Goal: Task Accomplishment & Management: Manage account settings

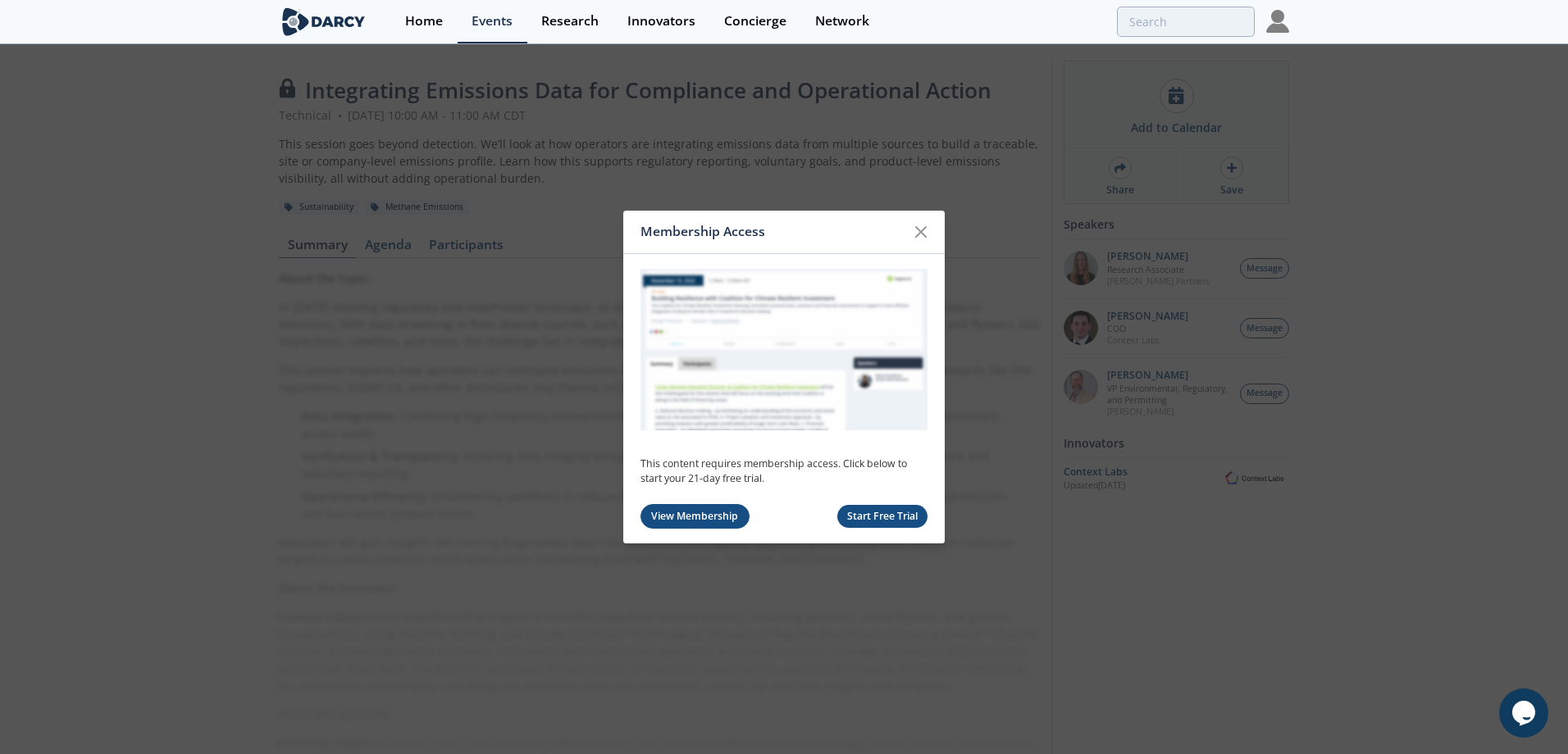
click at [710, 517] on link "View Membership" at bounding box center [694, 516] width 109 height 26
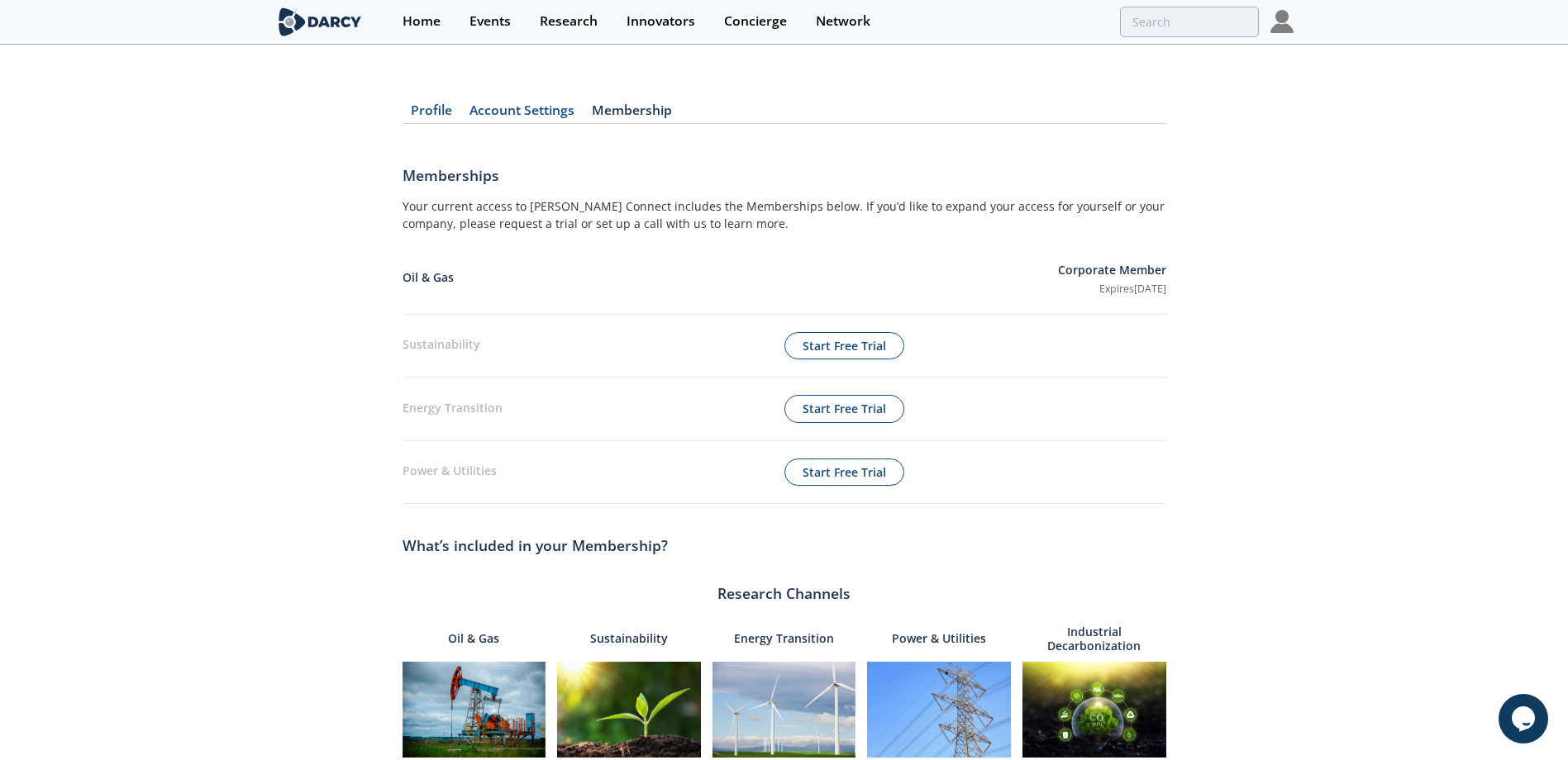
click at [1279, 17] on img at bounding box center [1282, 21] width 23 height 23
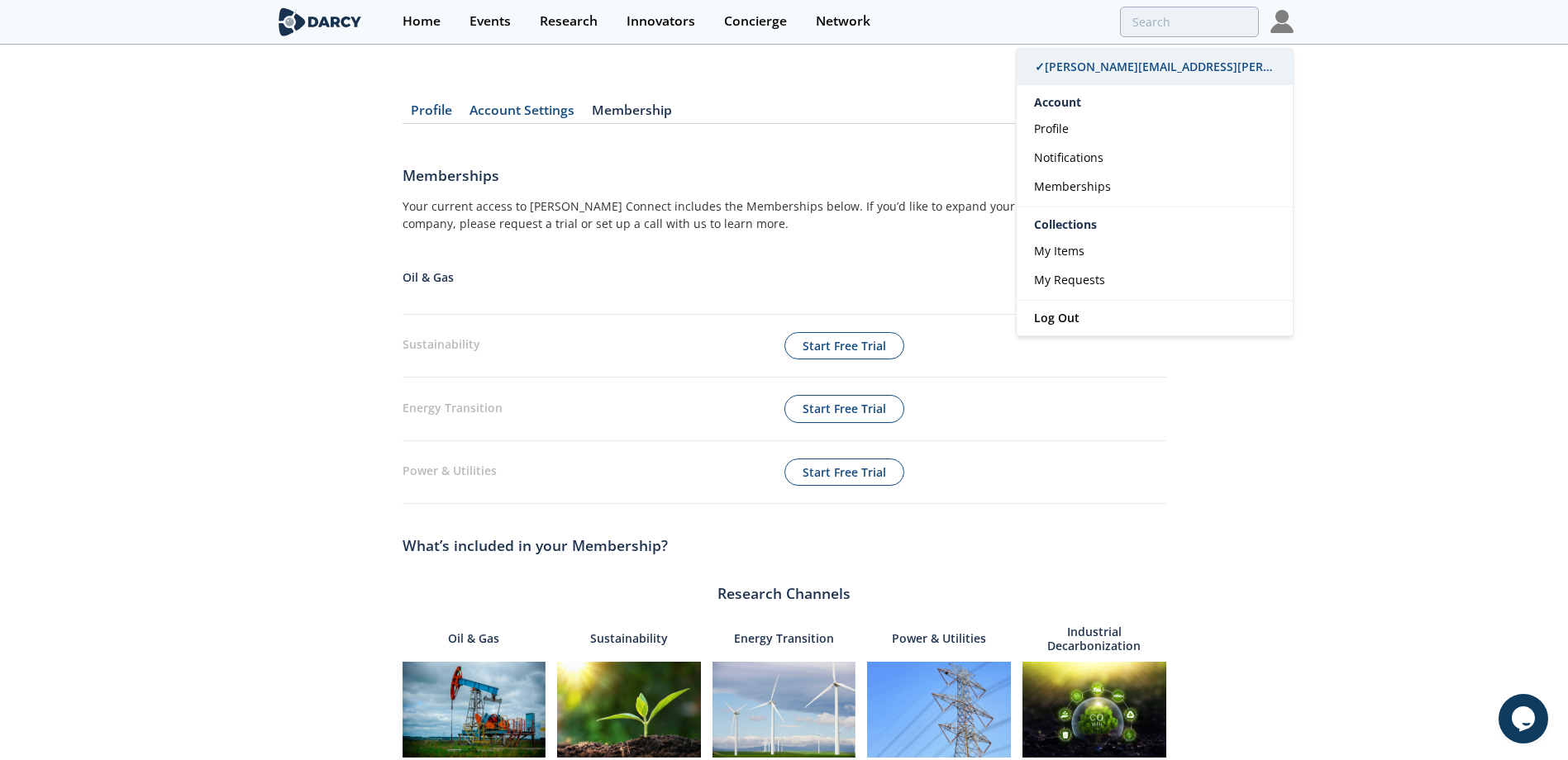
click at [1099, 62] on span "✓ [PERSON_NAME][EMAIL_ADDRESS][PERSON_NAME][DOMAIN_NAME]" at bounding box center [1230, 66] width 391 height 15
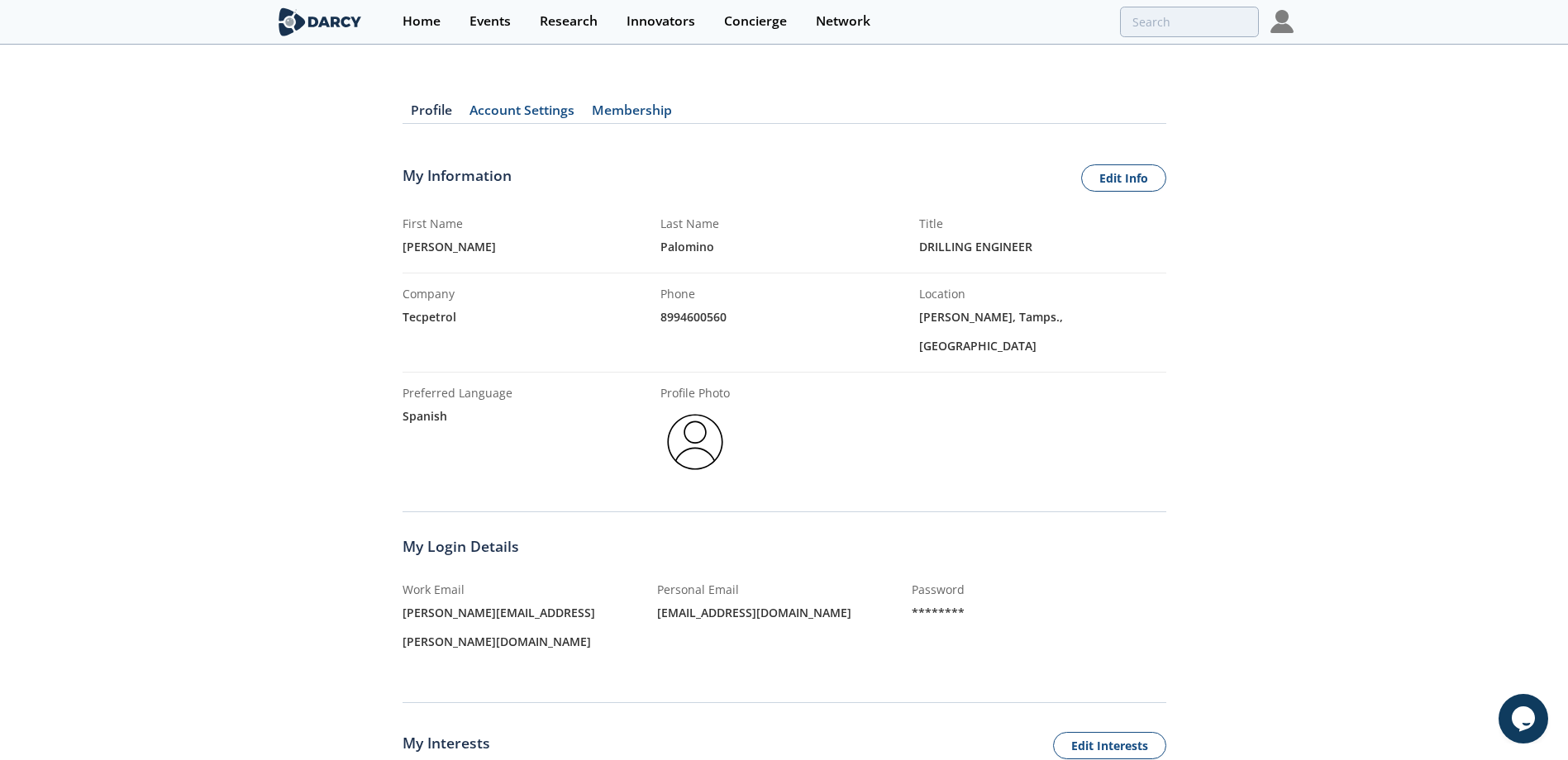
click at [527, 113] on link "Account Settings" at bounding box center [521, 113] width 122 height 20
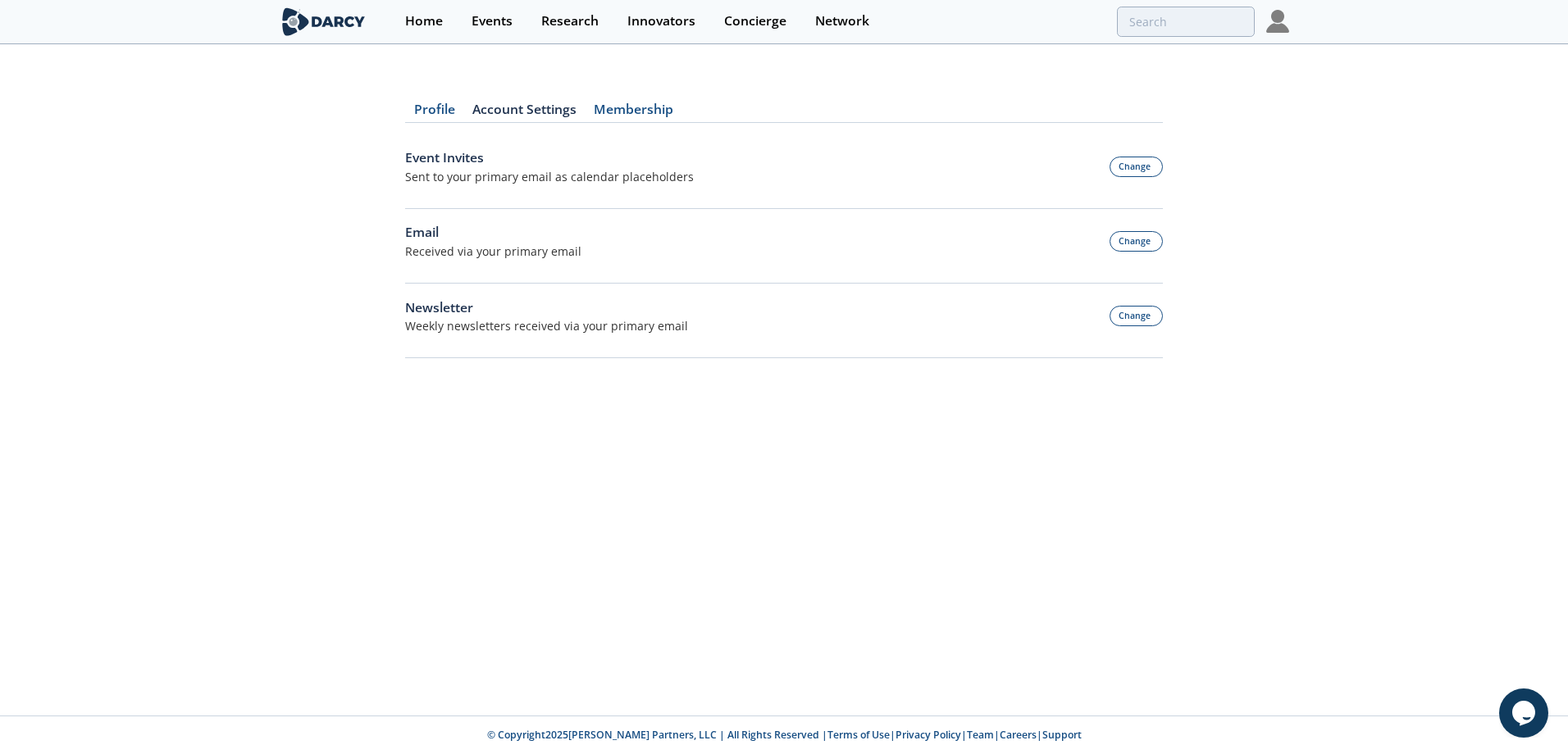
click at [646, 113] on link "Membership" at bounding box center [633, 112] width 97 height 20
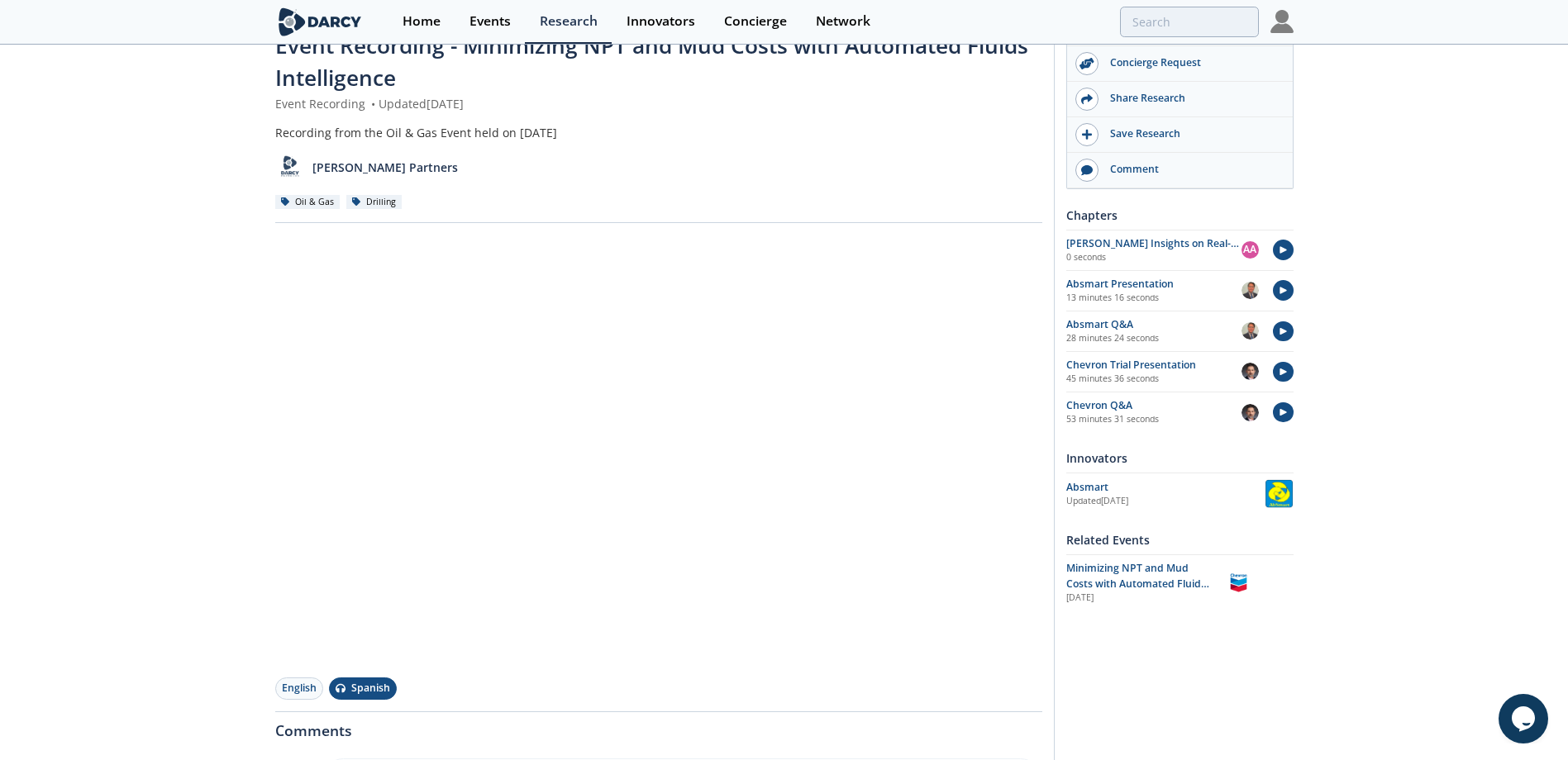
scroll to position [83, 0]
